Goal: Task Accomplishment & Management: Manage account settings

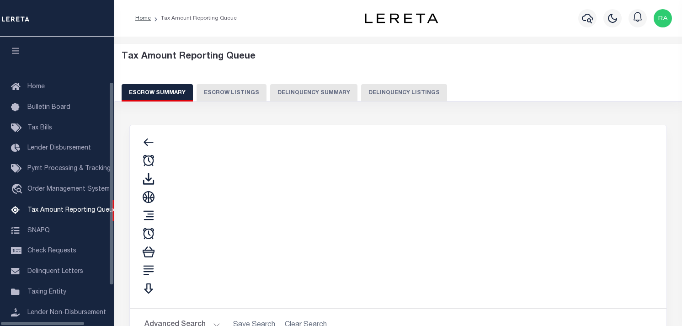
click at [393, 94] on button "Delinquency Listings" at bounding box center [404, 92] width 86 height 17
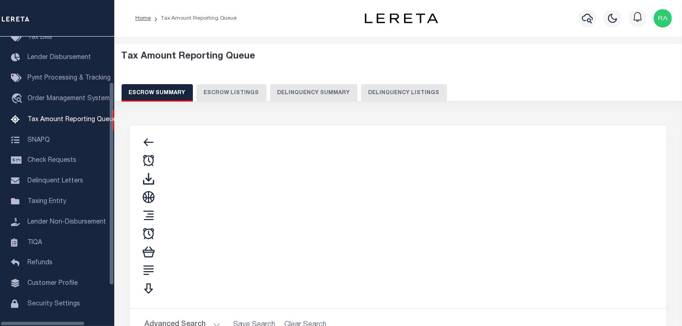
select select "100"
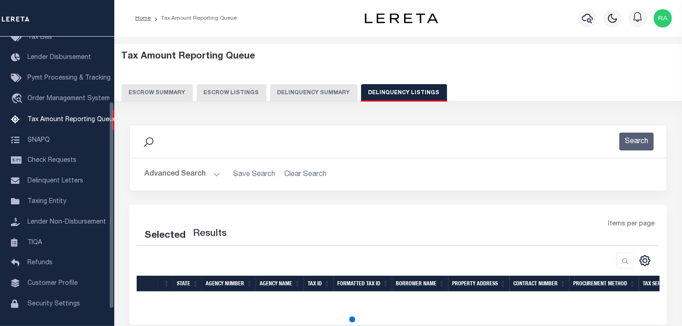
scroll to position [81, 0]
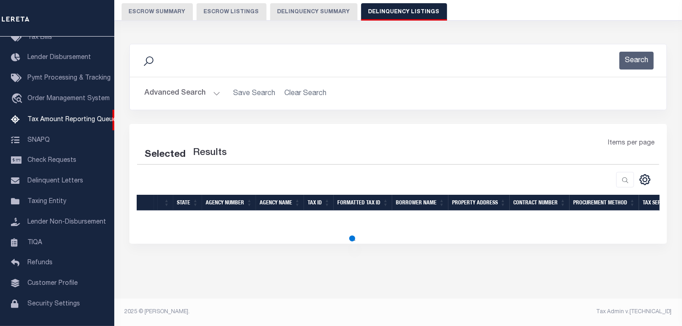
select select "100"
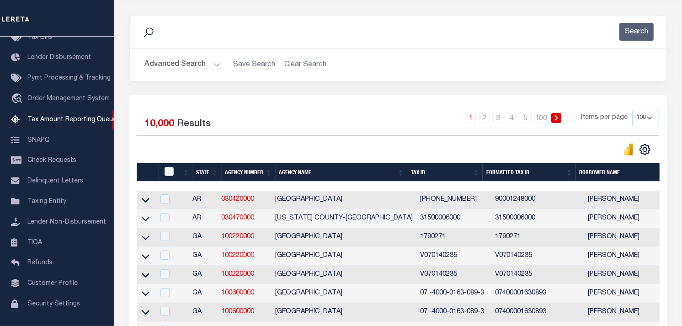
scroll to position [30, 0]
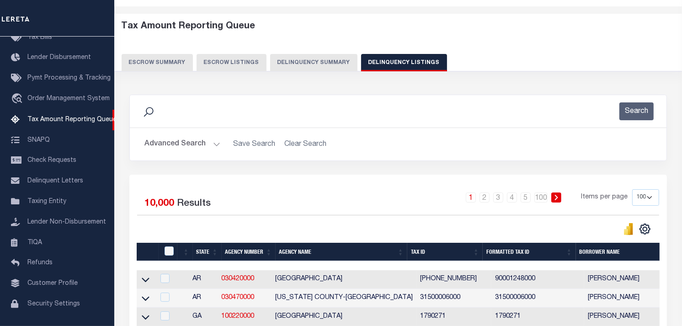
click at [213, 143] on button "Advanced Search" at bounding box center [182, 144] width 76 height 18
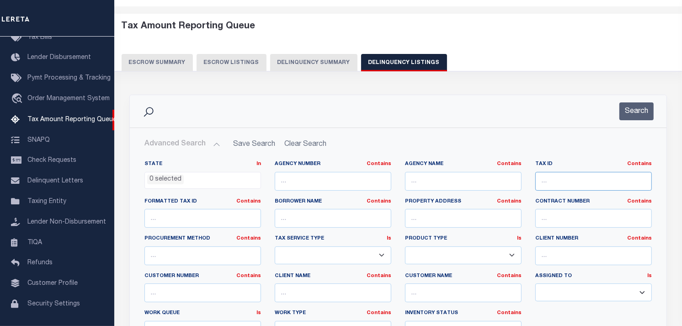
click at [581, 176] on input "text" at bounding box center [593, 181] width 117 height 19
paste input "491018167002000101"
type input "491018167002000101"
click at [625, 114] on button "Search" at bounding box center [636, 111] width 34 height 18
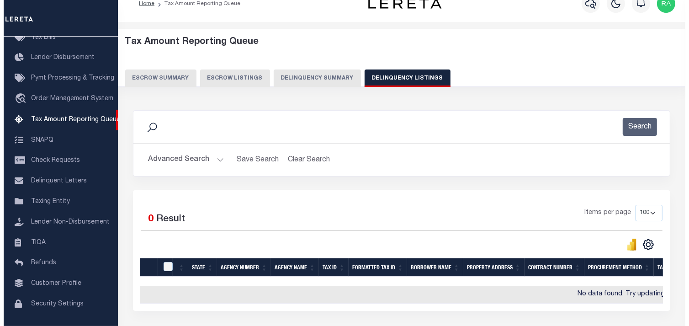
scroll to position [0, 0]
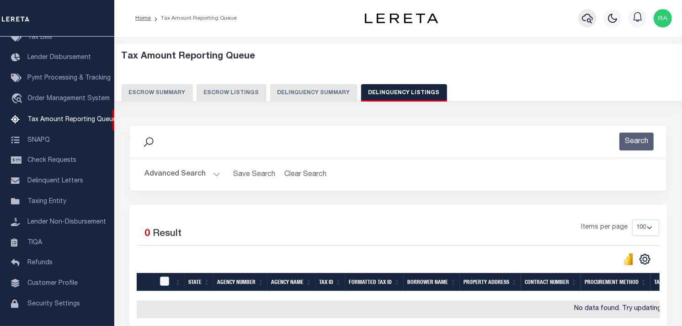
click at [588, 20] on icon "button" at bounding box center [587, 18] width 11 height 11
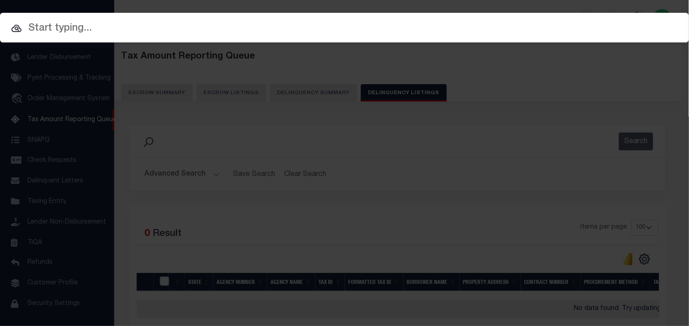
paste input "FTF_23805_61429"
type input "FTF_23805_61429"
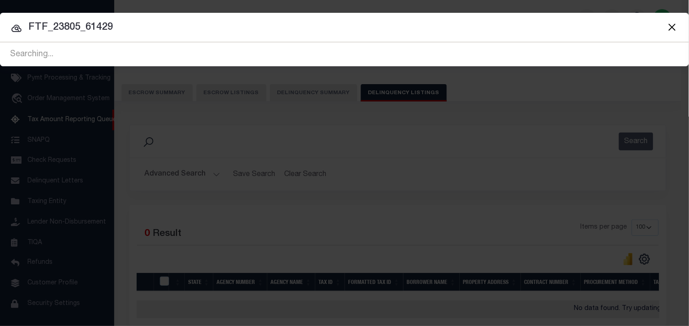
click at [18, 27] on icon at bounding box center [16, 28] width 11 height 11
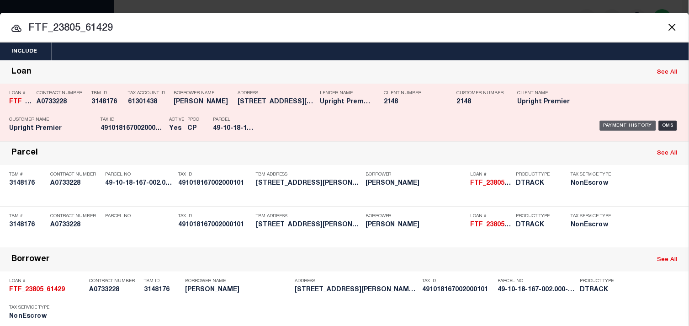
click at [623, 127] on div "Payment History" at bounding box center [628, 126] width 56 height 10
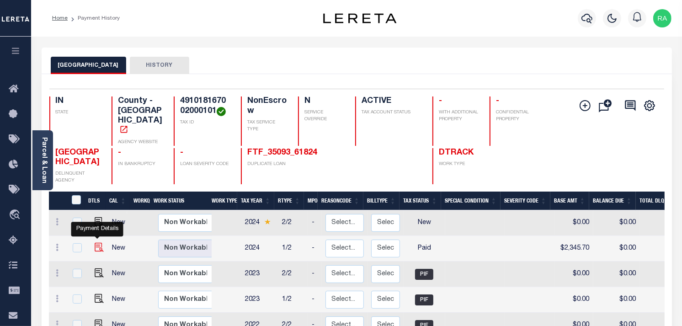
click at [97, 243] on img "" at bounding box center [99, 247] width 9 height 9
checkbox input "true"
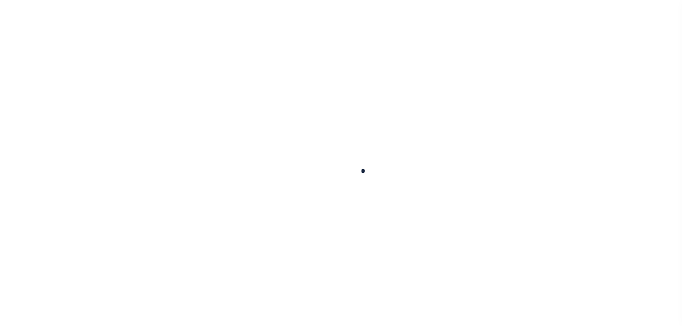
checkbox input "false"
type input "09/09/2025"
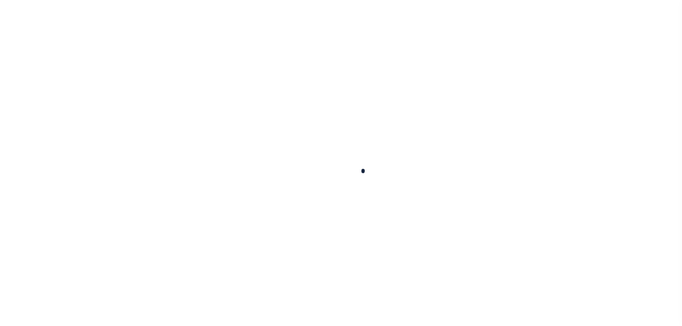
select select "PYD"
type input "$2,345.7"
type input "$0"
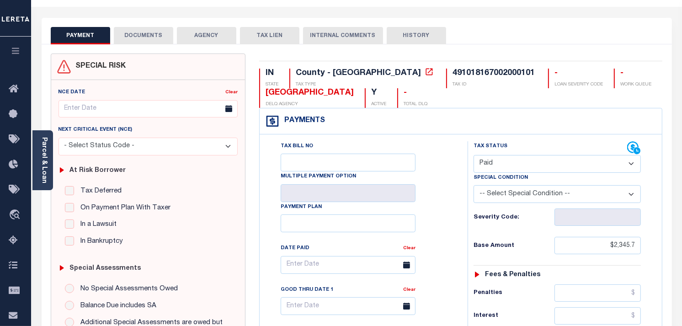
scroll to position [12, 0]
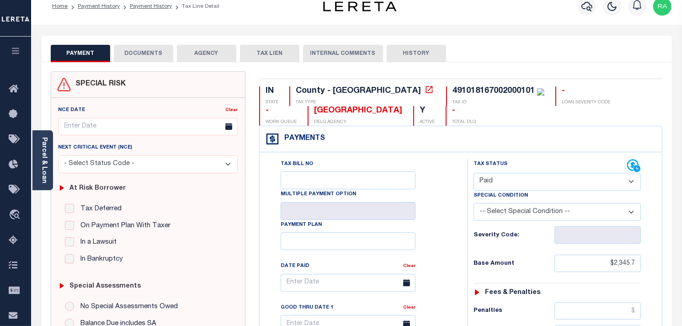
click at [121, 60] on button "DOCUMENTS" at bounding box center [143, 53] width 59 height 17
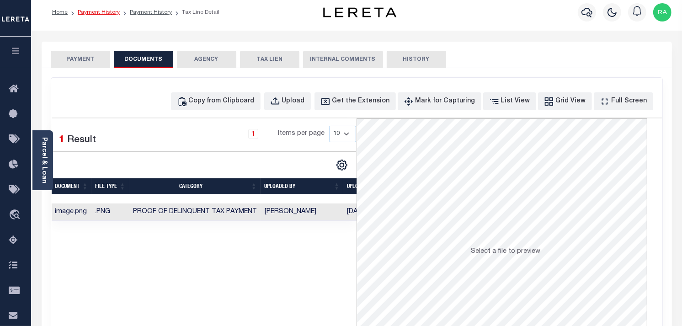
scroll to position [0, 0]
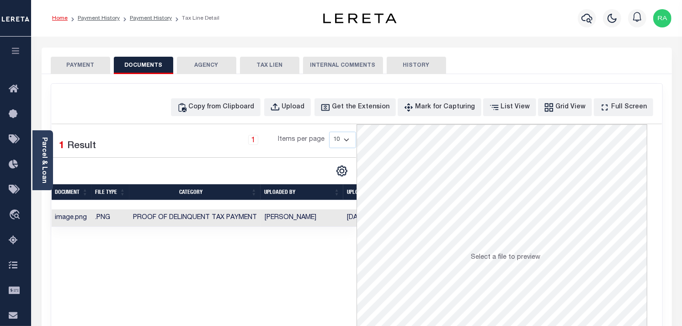
click at [62, 18] on link "Home" at bounding box center [60, 18] width 16 height 5
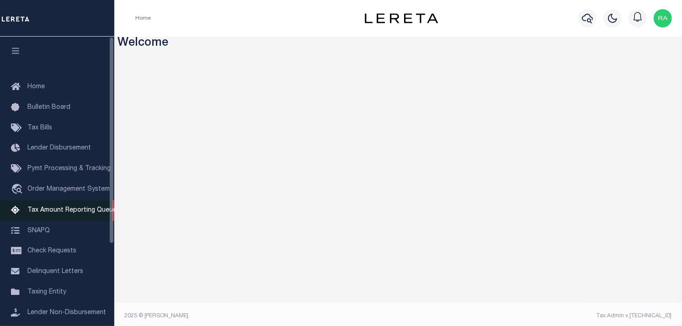
click at [65, 215] on link "Tax Amount Reporting Queue" at bounding box center [57, 210] width 114 height 21
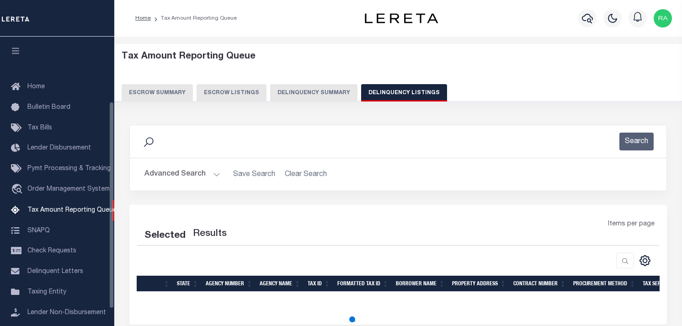
select select "100"
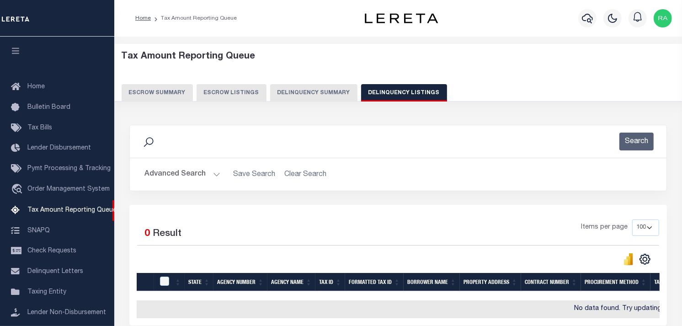
scroll to position [91, 0]
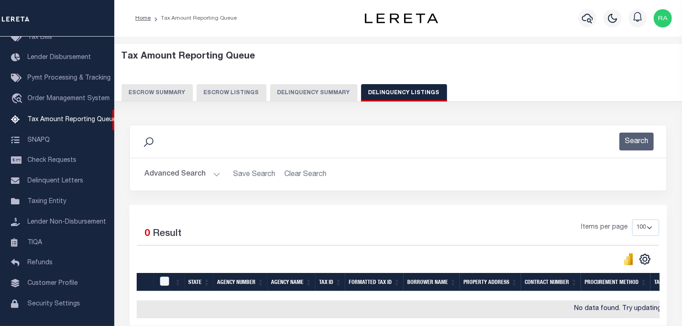
click at [216, 175] on button "Advanced Search" at bounding box center [182, 174] width 76 height 18
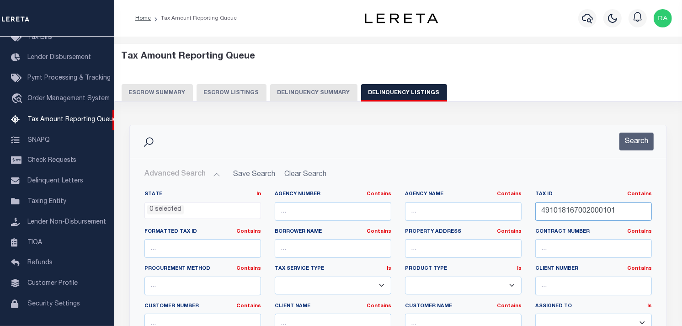
click at [568, 216] on input "491018167002000101" at bounding box center [593, 211] width 117 height 19
paste input "98001"
type input "491018198001000101"
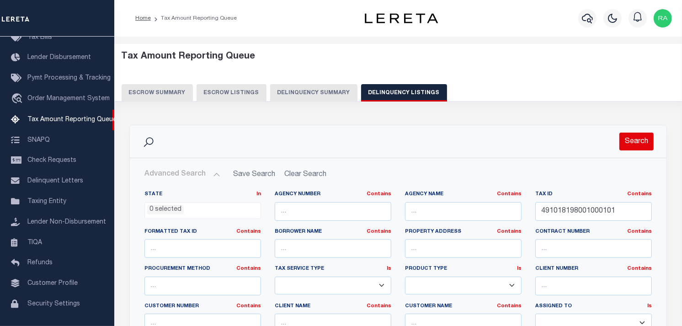
click at [644, 136] on button "Search" at bounding box center [636, 142] width 34 height 18
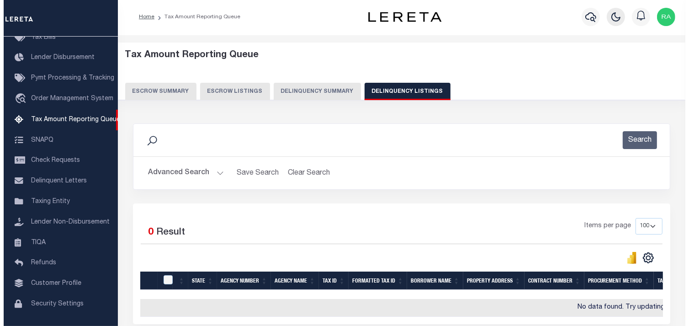
scroll to position [0, 0]
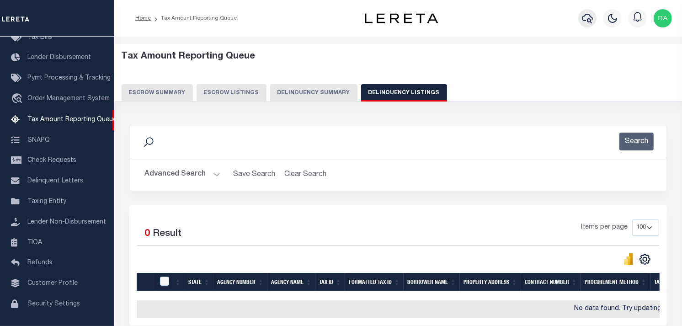
click at [589, 21] on icon "button" at bounding box center [587, 18] width 11 height 11
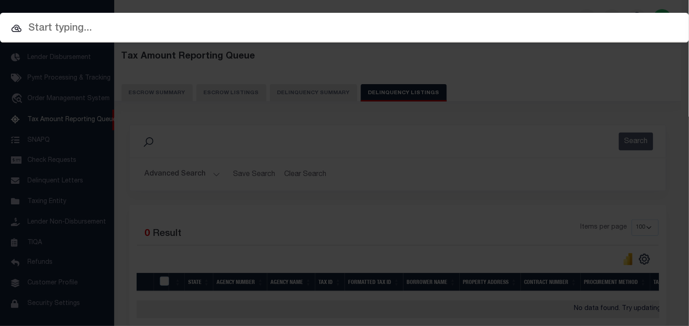
paste input "FTF_66821_45167"
type input "FTF_66821_45167"
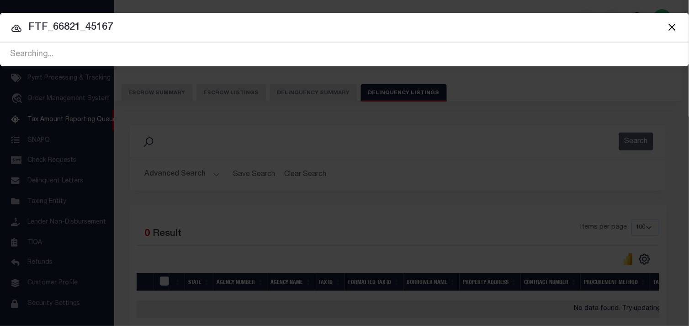
click at [16, 31] on icon at bounding box center [16, 28] width 10 height 7
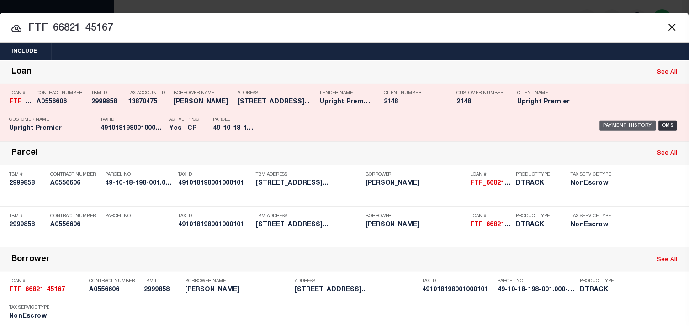
click at [606, 126] on div "Payment History" at bounding box center [628, 126] width 56 height 10
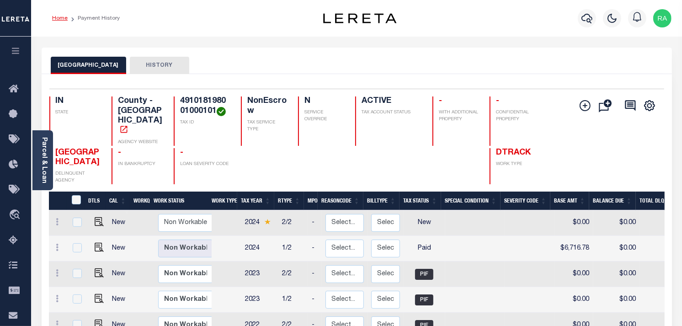
click at [55, 20] on link "Home" at bounding box center [60, 18] width 16 height 5
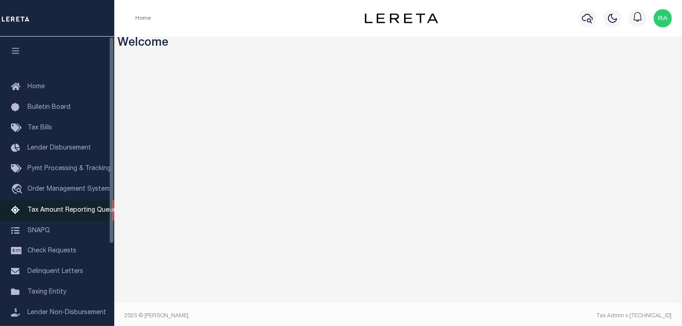
click at [62, 208] on span "Tax Amount Reporting Queue" at bounding box center [71, 210] width 89 height 6
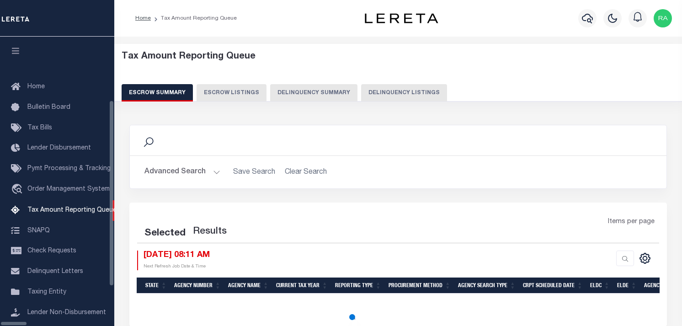
click at [366, 94] on button "Delinquency Listings" at bounding box center [404, 92] width 86 height 17
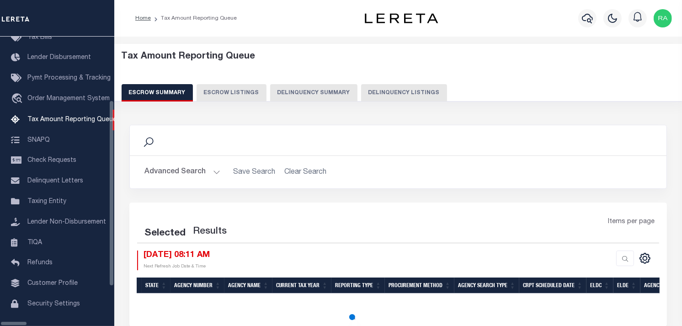
select select "100"
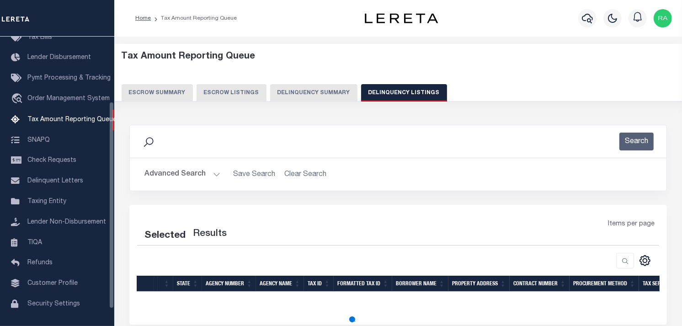
select select "100"
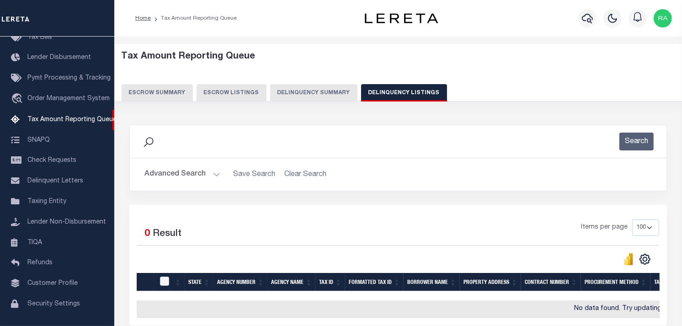
click at [216, 172] on button "Advanced Search" at bounding box center [182, 174] width 76 height 18
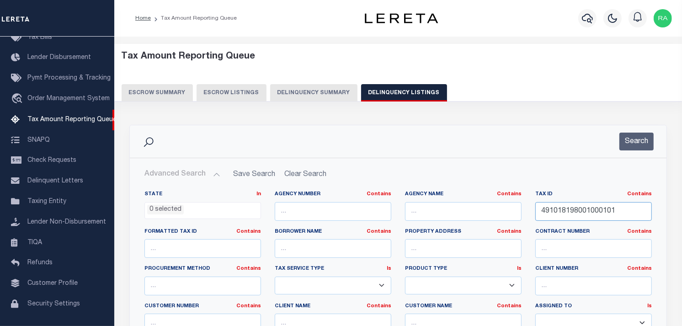
click at [556, 217] on input "491018198001000101" at bounding box center [593, 211] width 117 height 19
paste input "12004"
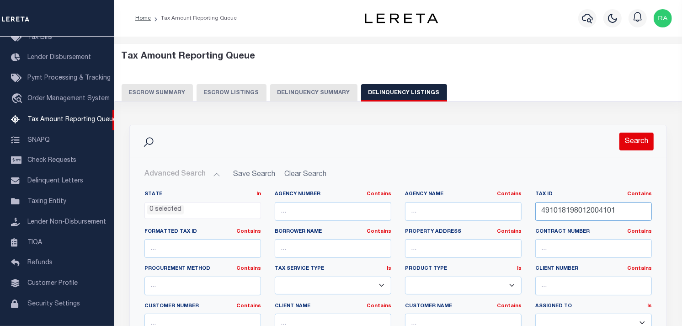
type input "491018198012004101"
click at [640, 138] on button "Search" at bounding box center [636, 142] width 34 height 18
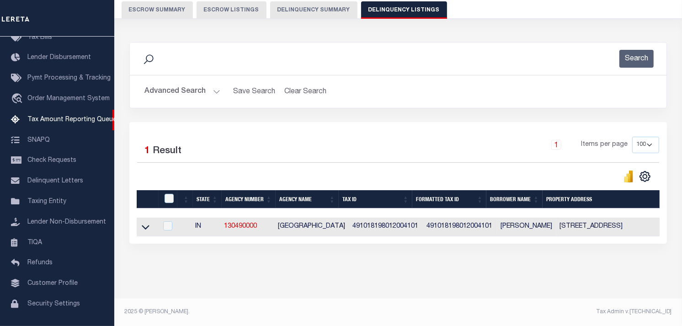
scroll to position [90, 0]
click at [143, 222] on icon at bounding box center [146, 227] width 8 height 10
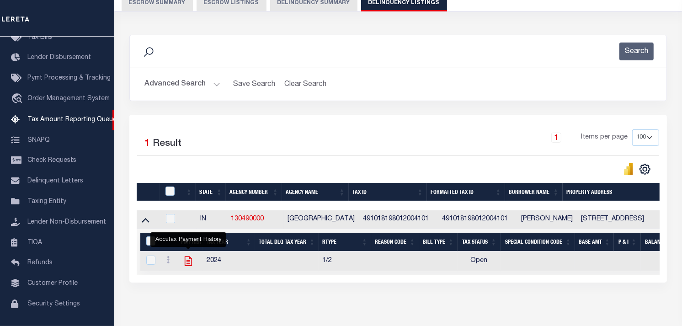
click at [193, 265] on icon "" at bounding box center [188, 261] width 12 height 12
checkbox input "true"
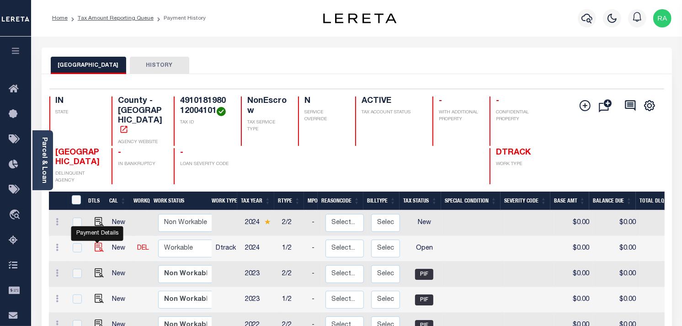
click at [95, 243] on img "" at bounding box center [99, 247] width 9 height 9
checkbox input "true"
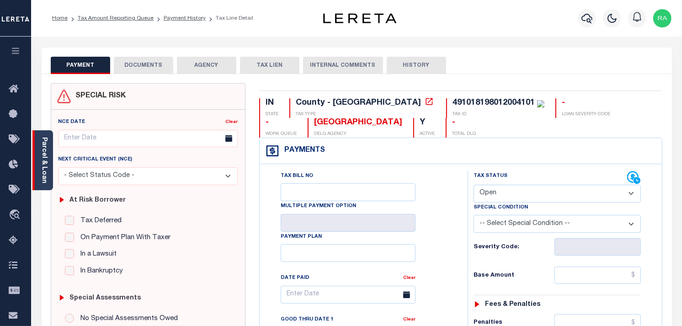
click at [48, 169] on div "Parcel & Loan" at bounding box center [42, 160] width 21 height 60
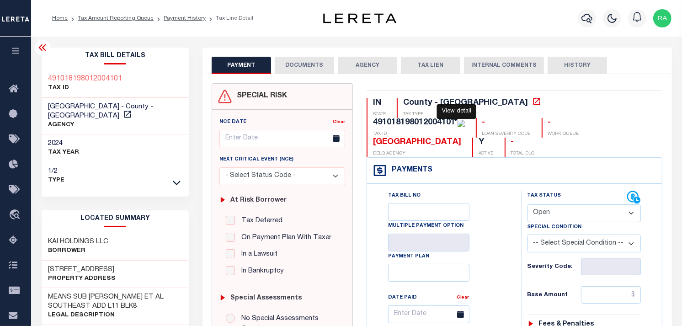
click at [532, 102] on icon at bounding box center [536, 101] width 9 height 9
drag, startPoint x: 48, startPoint y: 258, endPoint x: 133, endPoint y: 258, distance: 85.5
click at [133, 261] on div "[STREET_ADDRESS] Property Address" at bounding box center [115, 275] width 147 height 28
copy h3 "[STREET_ADDRESS]"
click at [581, 204] on select "- Select Status Code - Open Due/Unpaid Paid Incomplete No Tax Due Internal Refu…" at bounding box center [584, 213] width 114 height 18
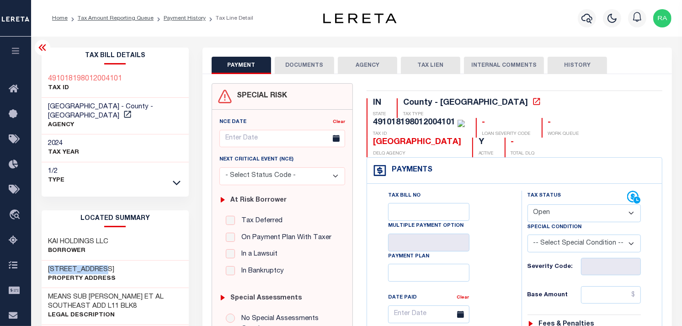
select select "PYD"
click at [527, 204] on select "- Select Status Code - Open Due/Unpaid Paid Incomplete No Tax Due Internal Refu…" at bounding box center [584, 213] width 114 height 18
type input "[DATE]"
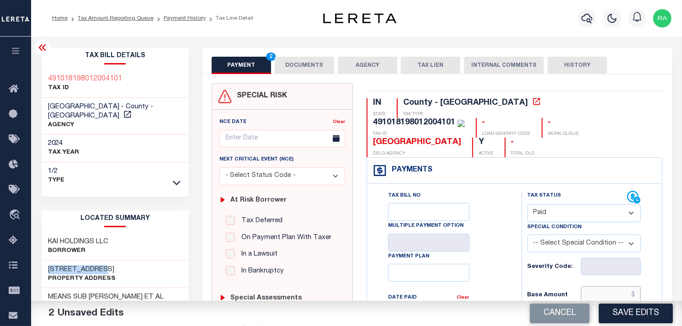
click at [608, 286] on input "text" at bounding box center [611, 294] width 60 height 17
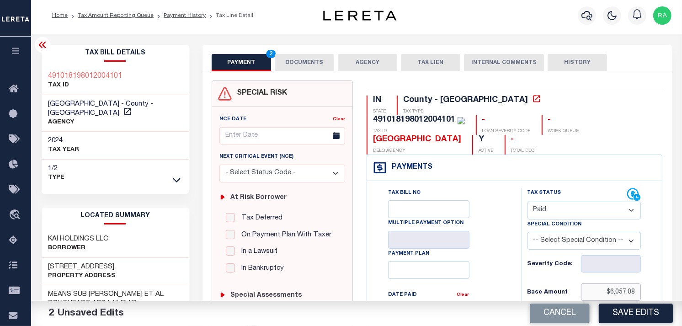
scroll to position [254, 0]
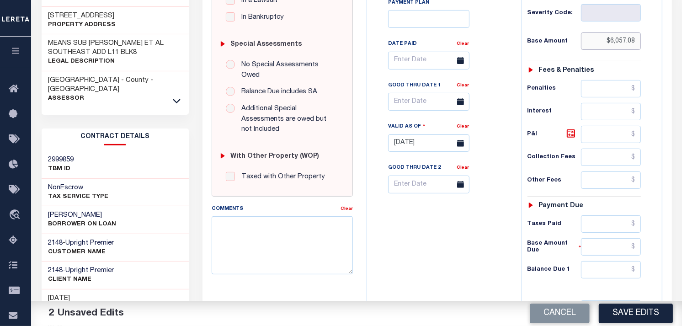
type input "$6,057.08"
click at [600, 261] on input "text" at bounding box center [611, 269] width 60 height 17
type input "$0.00"
click at [641, 253] on div "Tax Status Status - Select Status Code -" at bounding box center [588, 139] width 132 height 404
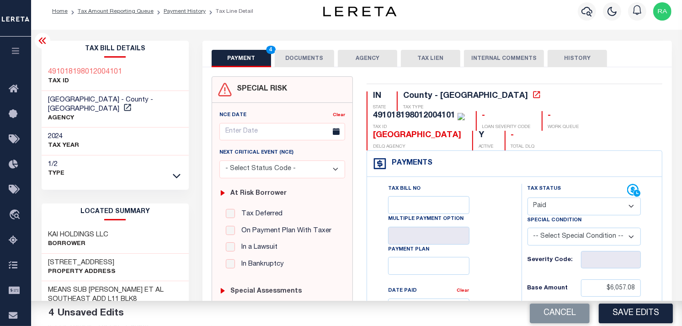
scroll to position [0, 0]
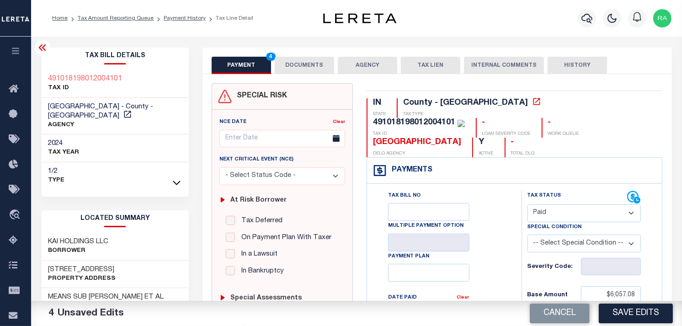
click at [292, 64] on button "DOCUMENTS" at bounding box center [304, 65] width 59 height 17
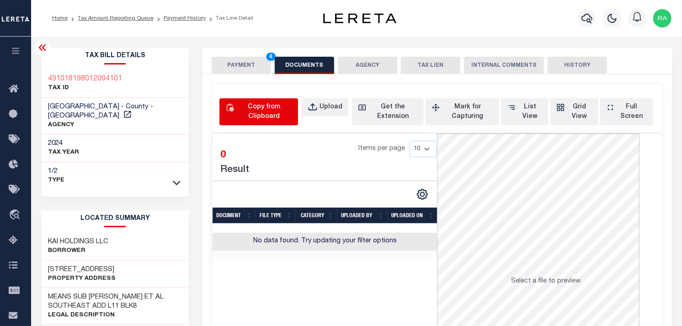
click at [290, 107] on div "Copy from Clipboard" at bounding box center [264, 111] width 57 height 19
select select "POP"
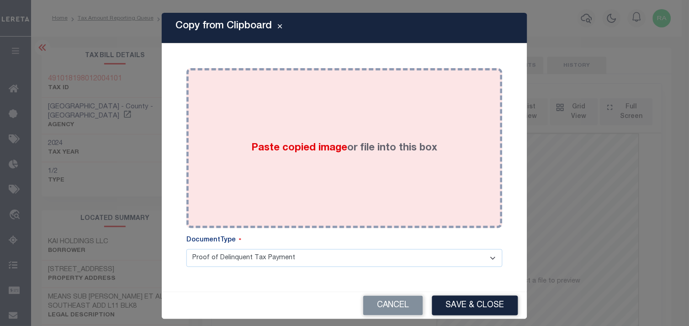
click at [383, 189] on div "Paste copied image or file into this box" at bounding box center [344, 148] width 303 height 146
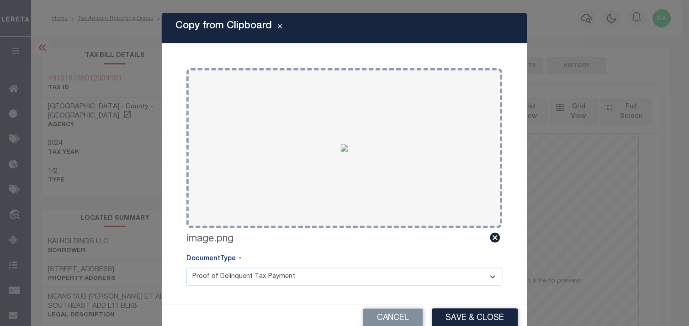
click at [453, 304] on div "Copy from Clipboard Paste copied image or file into this box Select file or dra…" at bounding box center [345, 172] width 366 height 319
click at [449, 314] on button "Save & Close" at bounding box center [475, 319] width 86 height 20
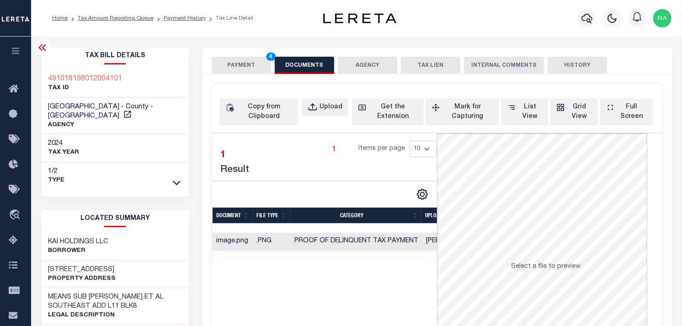
click at [231, 63] on button "PAYMENT 4" at bounding box center [241, 65] width 59 height 17
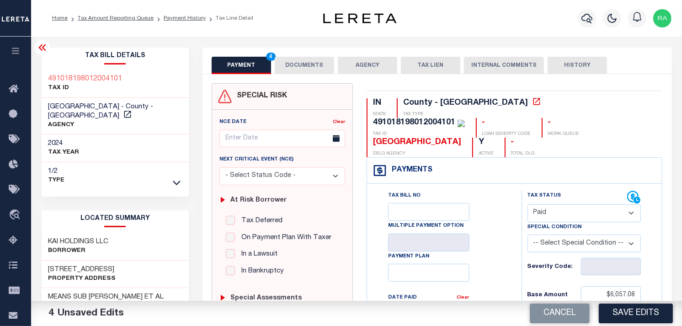
scroll to position [304, 0]
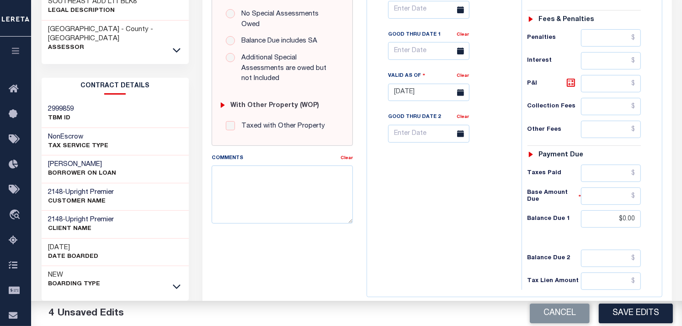
click at [634, 306] on button "Save Edits" at bounding box center [636, 314] width 74 height 20
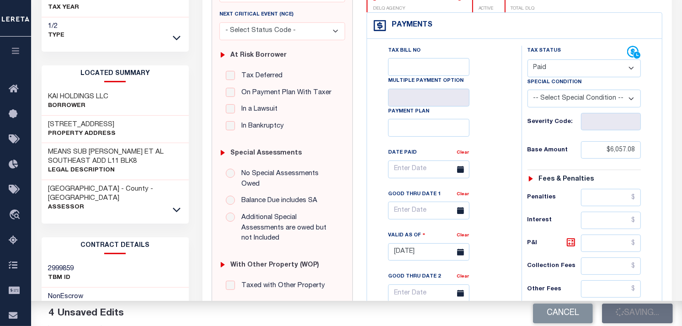
scroll to position [152, 0]
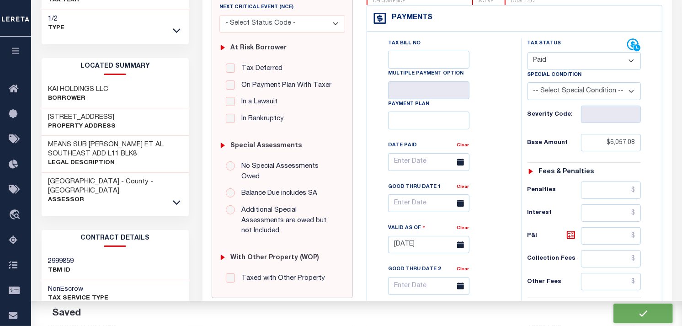
checkbox input "false"
type input "$6,057.08"
type input "$0"
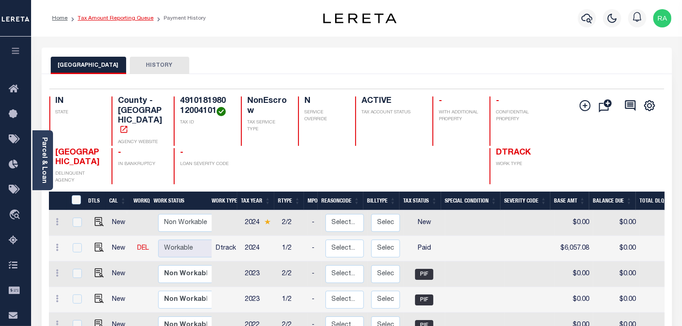
click at [116, 20] on link "Tax Amount Reporting Queue" at bounding box center [116, 18] width 76 height 5
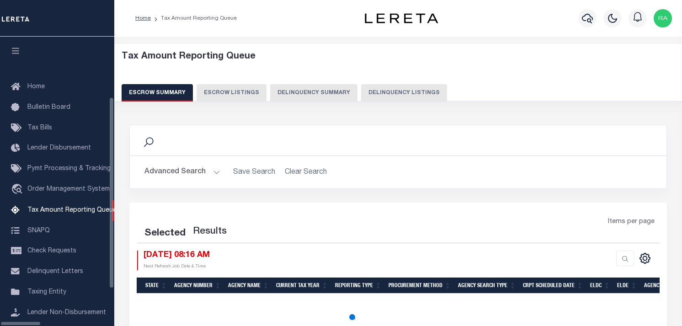
click at [361, 92] on button "Delinquency Listings" at bounding box center [404, 92] width 86 height 17
select select "100"
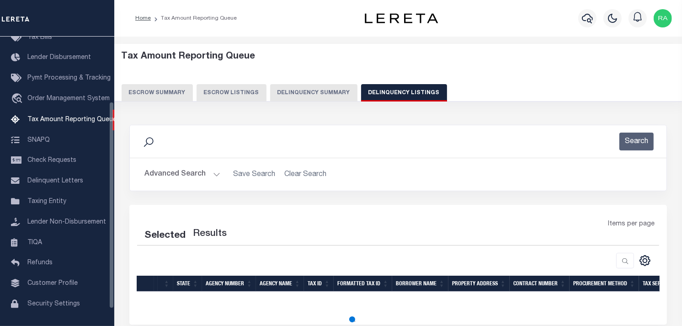
scroll to position [81, 0]
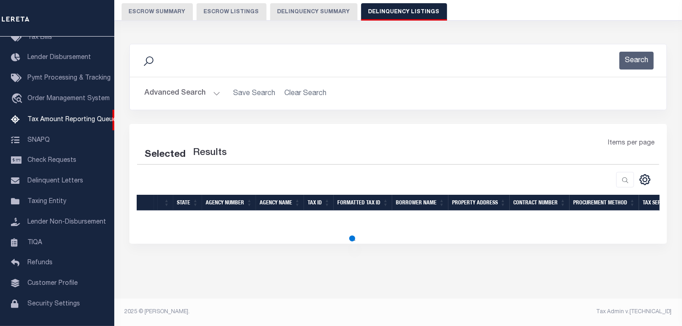
select select "100"
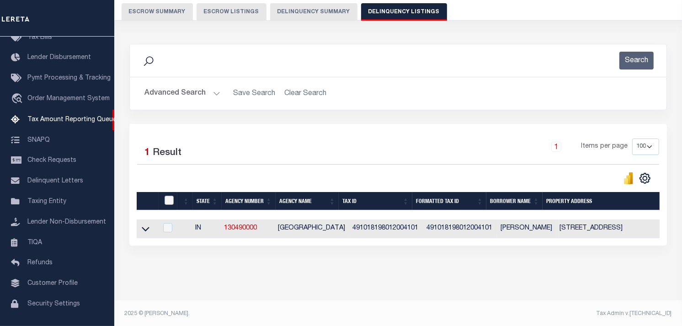
click at [165, 200] on input "checkbox" at bounding box center [169, 200] width 9 height 9
checkbox input "true"
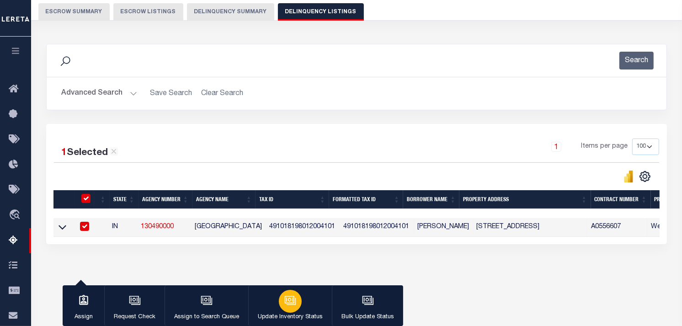
click at [288, 296] on icon "button" at bounding box center [290, 300] width 12 height 12
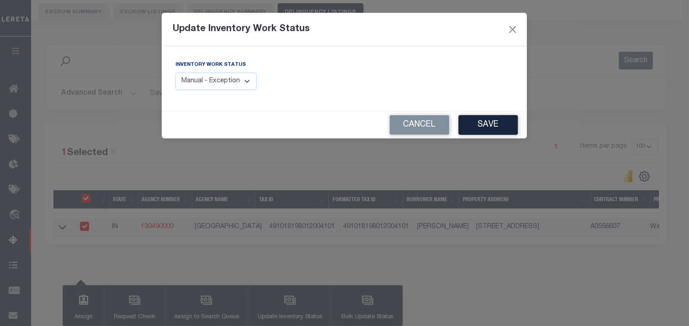
click at [251, 79] on select "Manual - Exception Pended - Awaiting Search Late Add Exception Completed" at bounding box center [216, 82] width 81 height 18
select select "4"
click at [176, 73] on select "Manual - Exception Pended - Awaiting Search Late Add Exception Completed" at bounding box center [216, 82] width 81 height 18
click at [488, 131] on button "Save" at bounding box center [488, 125] width 59 height 20
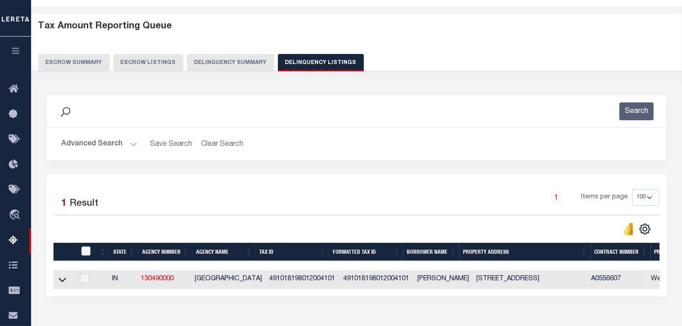
scroll to position [0, 586]
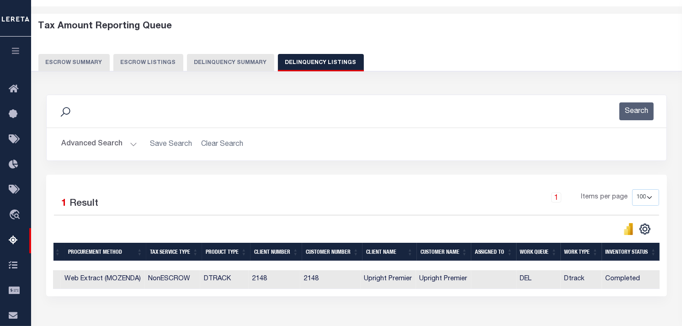
click at [130, 149] on button "Advanced Search" at bounding box center [99, 144] width 76 height 18
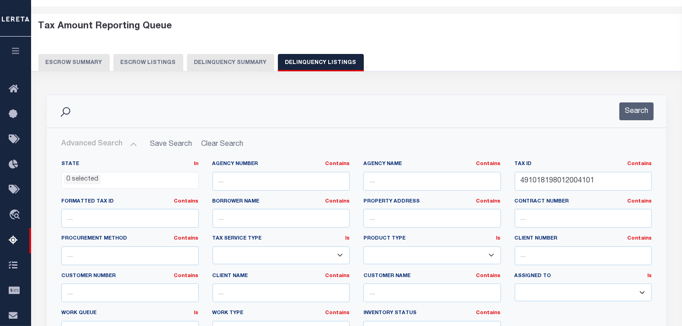
click at [591, 169] on div "Tax ID Contains Contains Is 491018198012004101" at bounding box center [584, 175] width 138 height 30
click at [591, 176] on input "491018198012004101" at bounding box center [584, 181] width 138 height 19
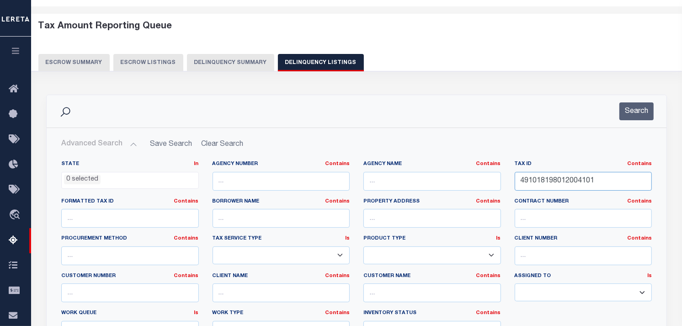
paste input "9009000"
type input "491018199009000101"
click at [644, 114] on button "Search" at bounding box center [636, 111] width 34 height 18
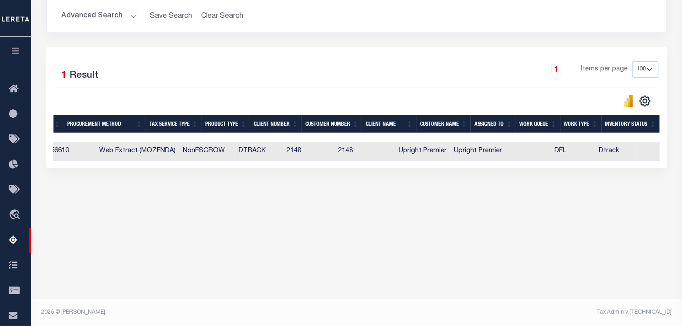
scroll to position [0, 581]
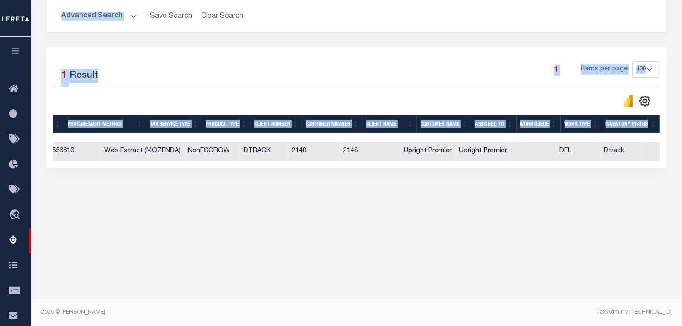
drag, startPoint x: 380, startPoint y: 168, endPoint x: 358, endPoint y: 181, distance: 25.8
click at [21, 181] on div "Home Tax Amount Reporting Queue" at bounding box center [341, 46] width 682 height 409
click at [366, 168] on div "1 Selected 1 Result 1 Items per page 10 25 50 100 500" at bounding box center [356, 108] width 621 height 122
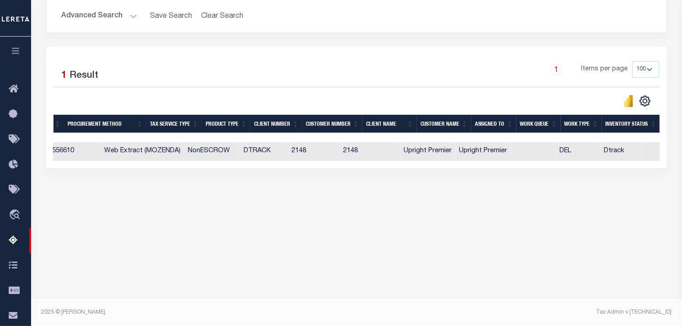
drag, startPoint x: 369, startPoint y: 168, endPoint x: 57, endPoint y: 172, distance: 312.7
click at [57, 168] on div "1 Selected 1 Result 1 Items per page 10 25 50 100 500" at bounding box center [356, 108] width 621 height 122
click at [363, 168] on div "1 Selected 1 Result 1 Items per page 10 25 50 100 500" at bounding box center [356, 108] width 621 height 122
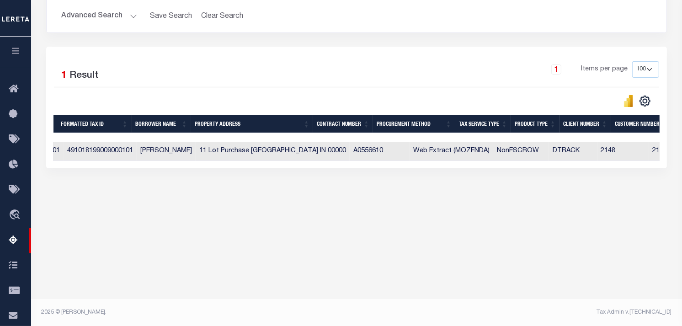
scroll to position [0, 0]
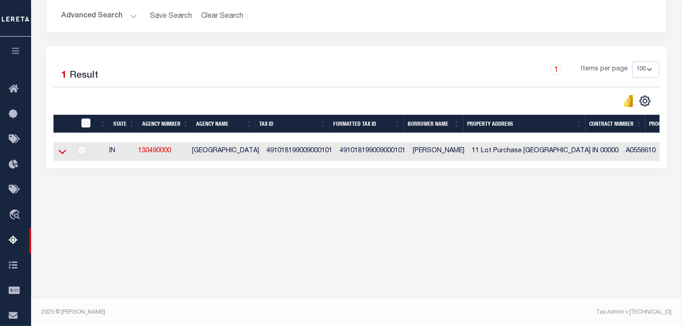
click at [63, 154] on icon at bounding box center [63, 152] width 8 height 5
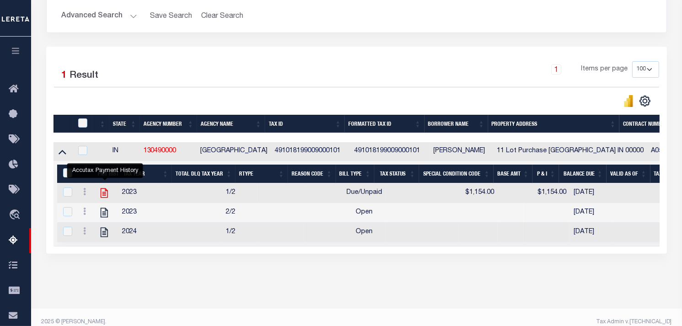
click at [107, 195] on icon "" at bounding box center [104, 193] width 12 height 12
checkbox input "true"
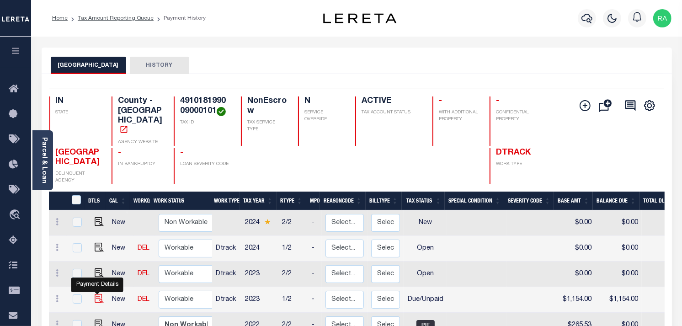
click at [91, 296] on link at bounding box center [97, 299] width 14 height 6
checkbox input "true"
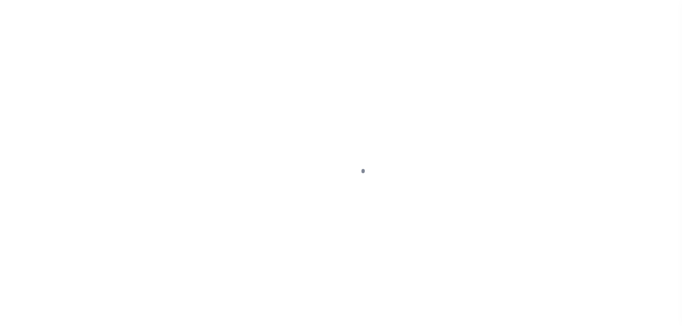
select select "DUE"
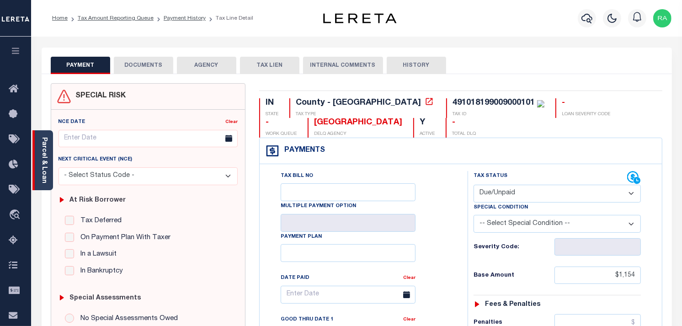
click at [43, 158] on link "Parcel & Loan" at bounding box center [44, 160] width 6 height 46
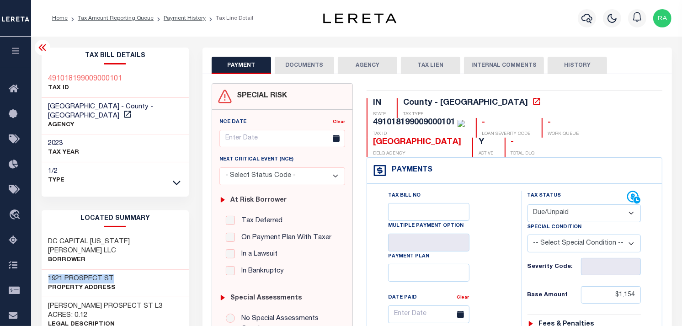
drag, startPoint x: 48, startPoint y: 262, endPoint x: 168, endPoint y: 259, distance: 119.4
click at [168, 270] on div "1921 PROSPECT ST Property Address" at bounding box center [115, 284] width 147 height 28
copy h3 "1921 PROSPECT ST"
click at [107, 20] on link "Tax Amount Reporting Queue" at bounding box center [116, 18] width 76 height 5
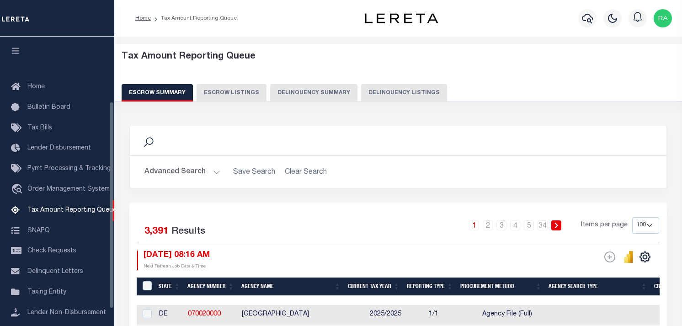
select select "100"
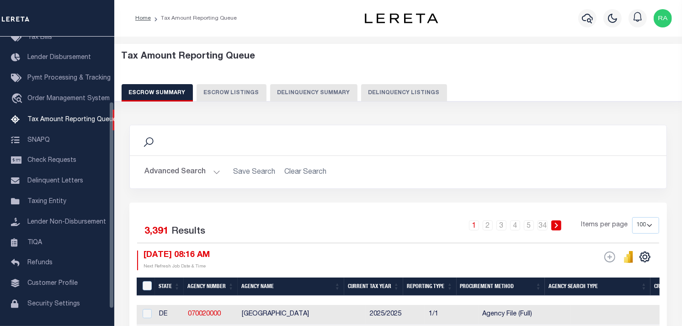
click at [387, 93] on button "Delinquency Listings" at bounding box center [404, 92] width 86 height 17
select select "100"
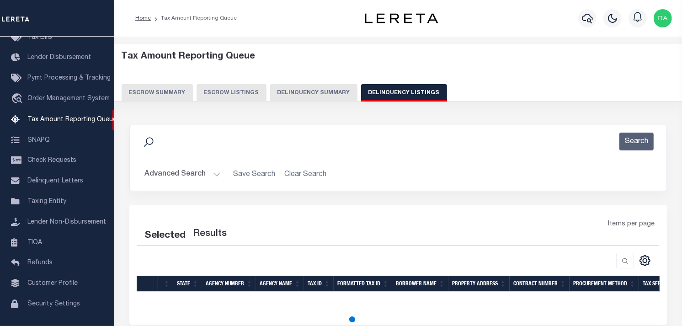
select select "100"
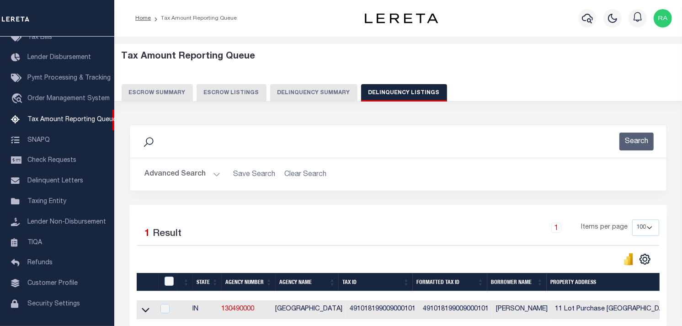
click at [215, 181] on button "Advanced Search" at bounding box center [182, 174] width 76 height 18
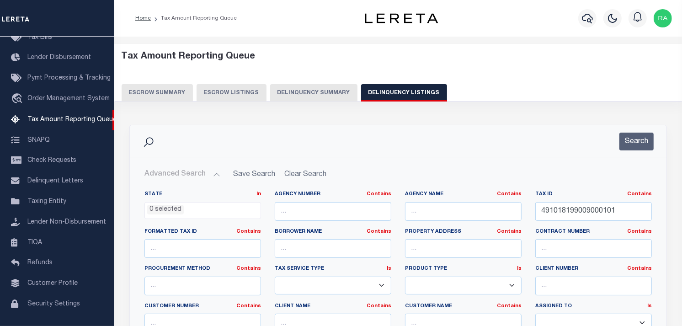
click at [558, 221] on div "Tax ID Contains Contains Is 491018199009000101" at bounding box center [593, 209] width 130 height 37
click at [559, 217] on input "491018199009000101" at bounding box center [593, 211] width 117 height 19
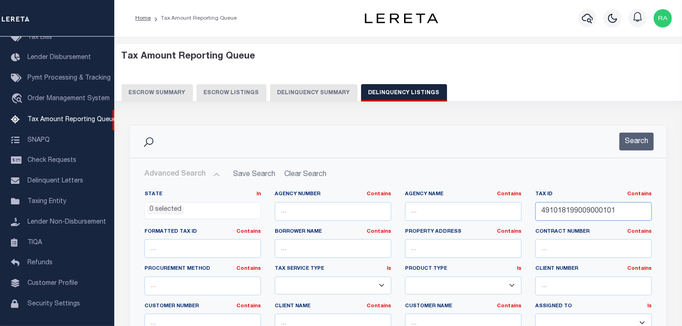
paste input "233007"
type input "491018233007000101"
click at [634, 138] on button "Search" at bounding box center [636, 142] width 34 height 18
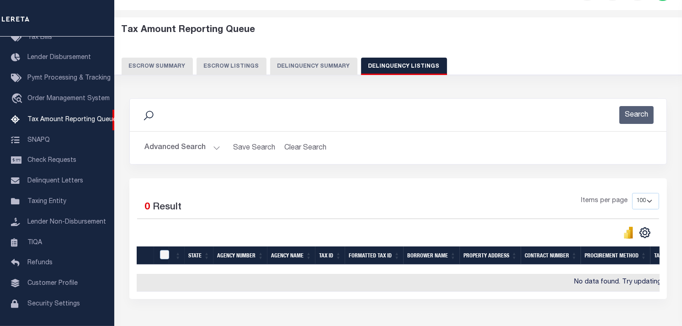
scroll to position [89, 0]
